Goal: Information Seeking & Learning: Learn about a topic

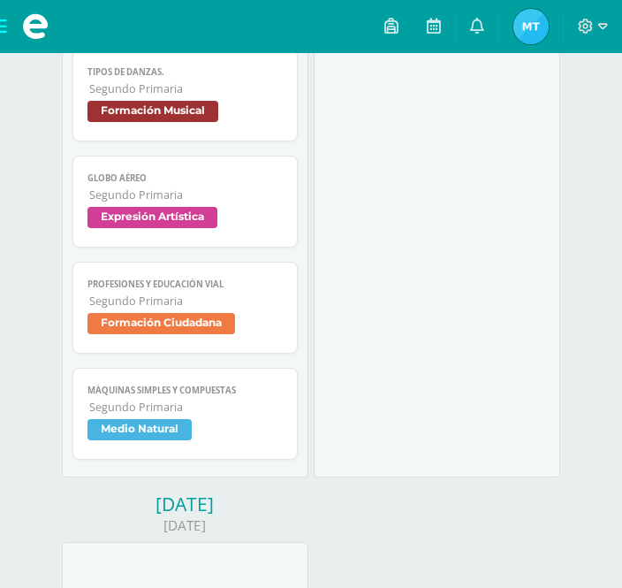
scroll to position [1309, 0]
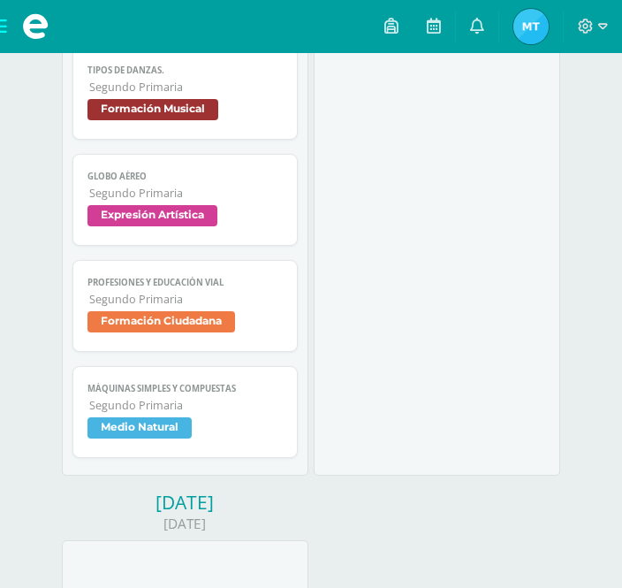
click at [8, 16] on span at bounding box center [35, 26] width 71 height 53
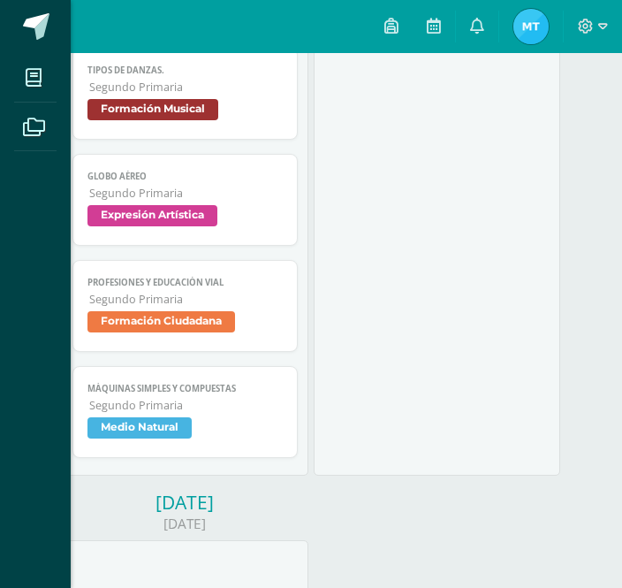
click at [24, 133] on icon at bounding box center [34, 127] width 22 height 18
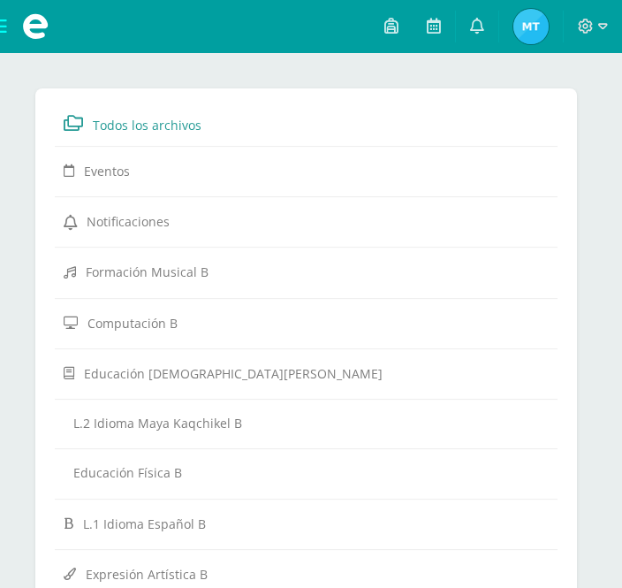
click at [2, 27] on span at bounding box center [35, 26] width 71 height 53
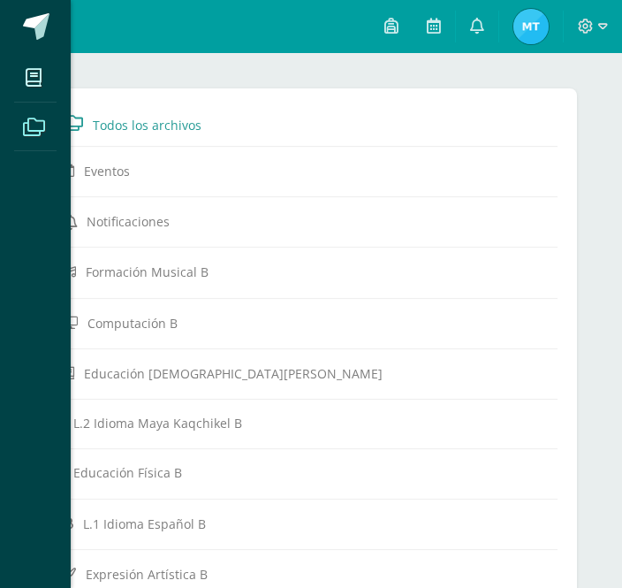
click at [38, 69] on icon at bounding box center [34, 78] width 16 height 18
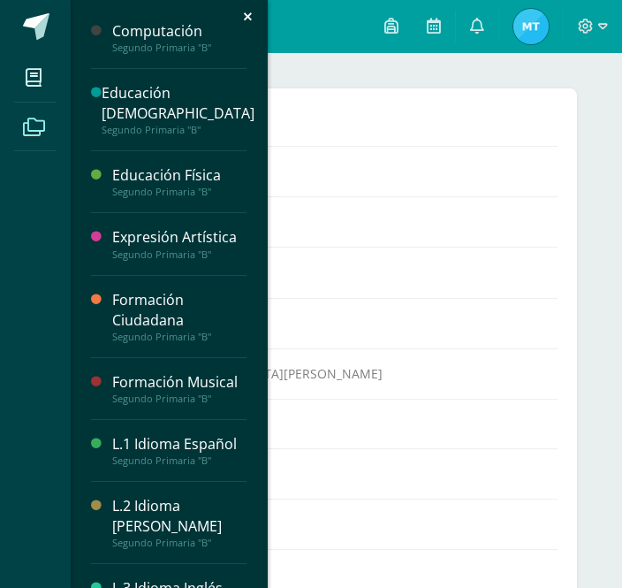
click at [194, 434] on div "L.1 Idioma Español" at bounding box center [179, 444] width 134 height 20
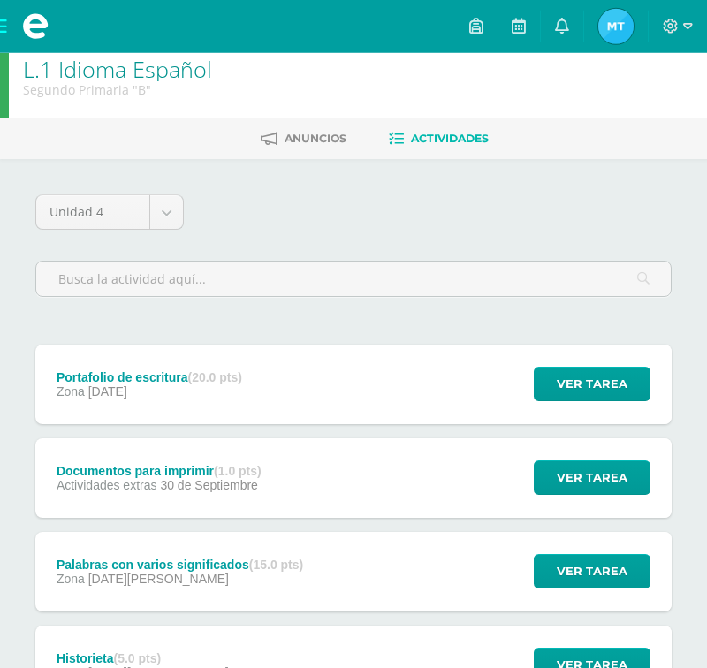
scroll to position [15, 0]
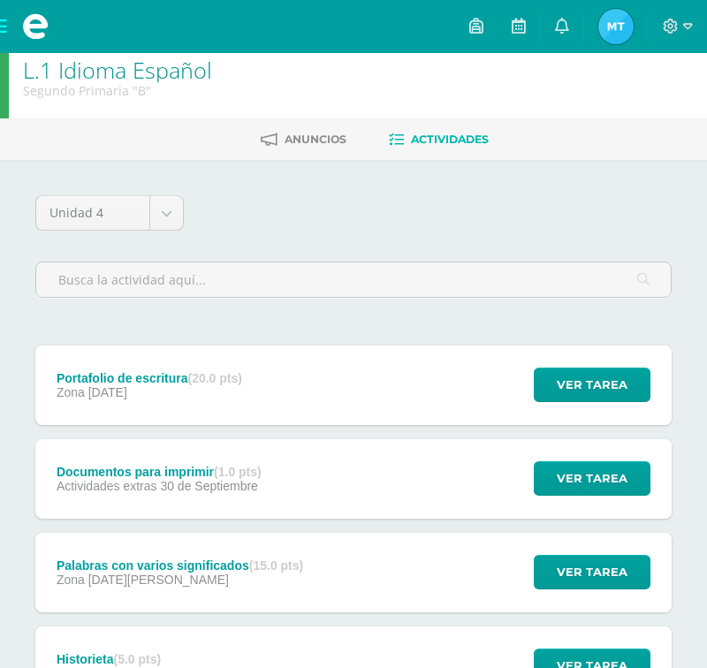
click at [614, 394] on span "Ver tarea" at bounding box center [592, 385] width 71 height 33
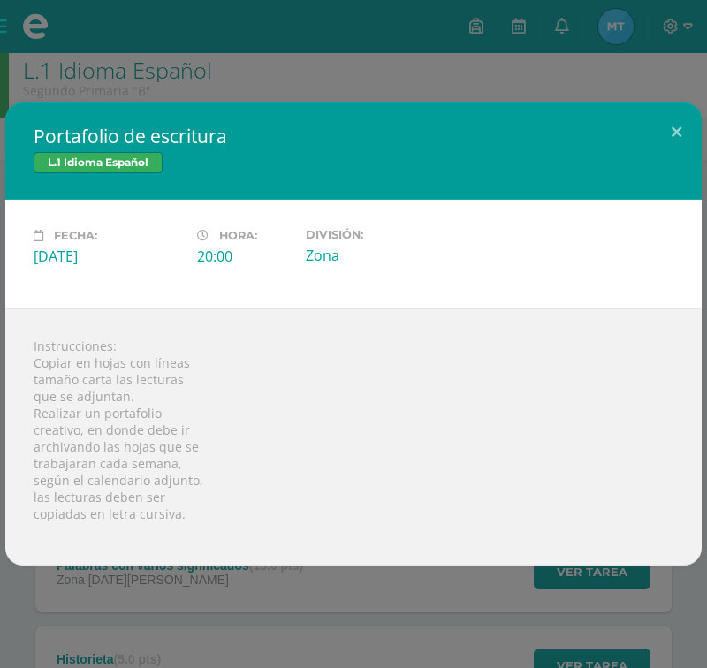
click at [495, 78] on div "Portafolio de escritura L.1 Idioma Español Fecha: Martes 09 de Diciembre Hora: …" at bounding box center [353, 334] width 707 height 668
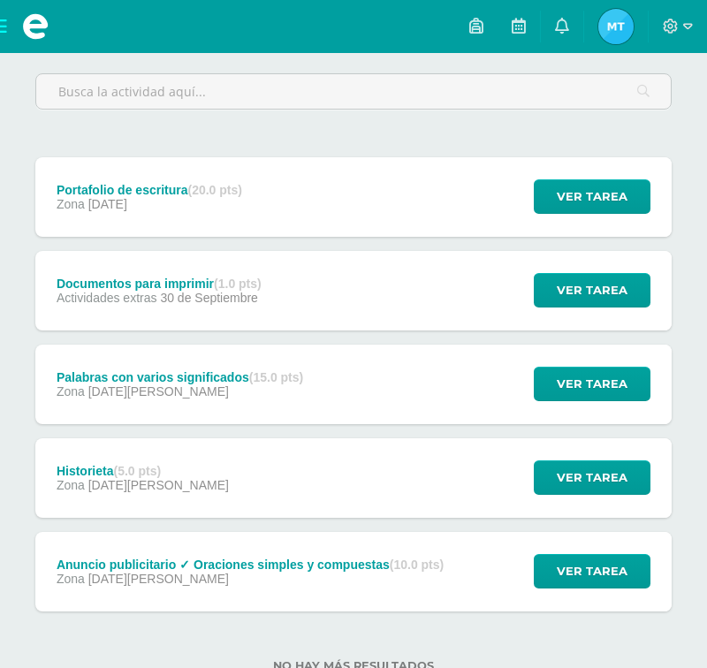
scroll to position [206, 0]
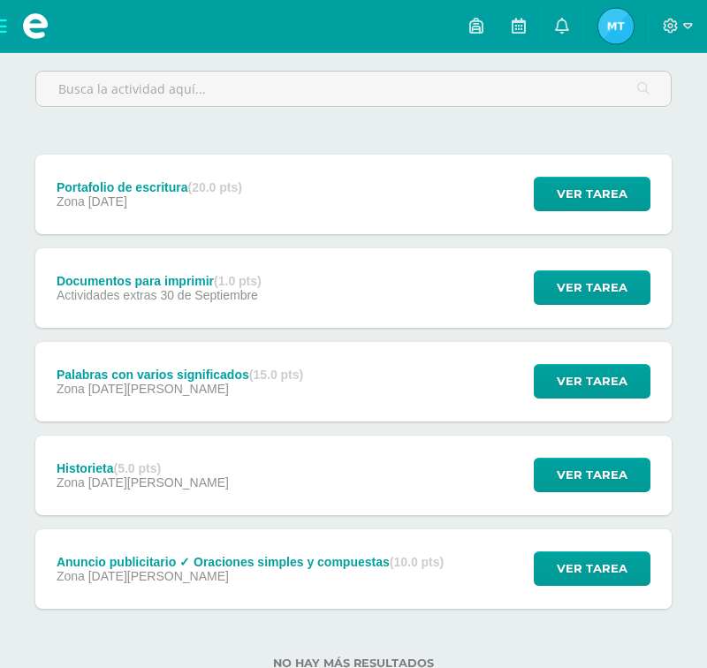
click at [601, 277] on span "Ver tarea" at bounding box center [592, 287] width 71 height 33
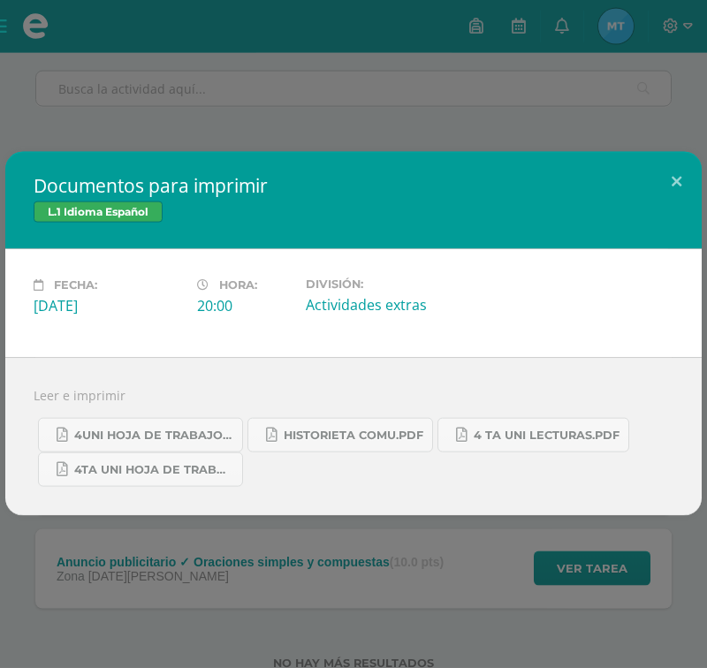
click at [573, 443] on span "4 ta uni lecturas.pdf" at bounding box center [547, 436] width 146 height 14
